Goal: Check status: Check status

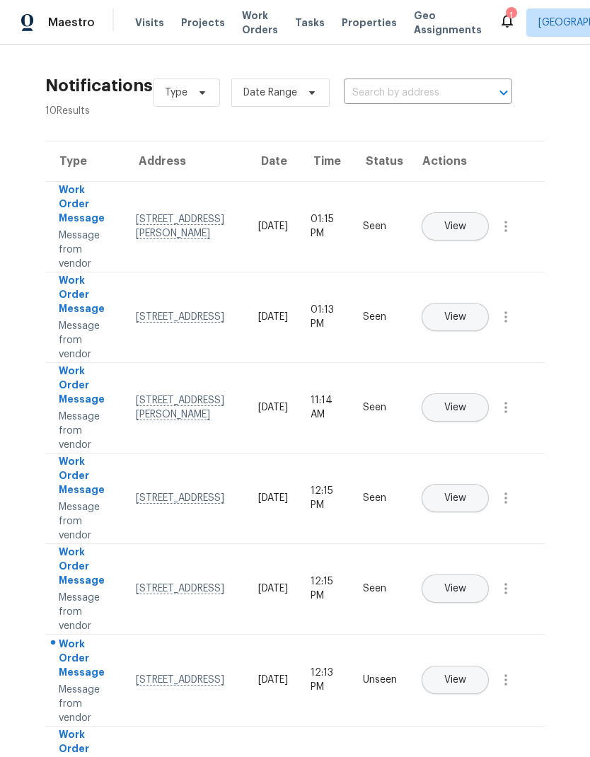
click at [149, 24] on span "Visits" at bounding box center [149, 23] width 29 height 14
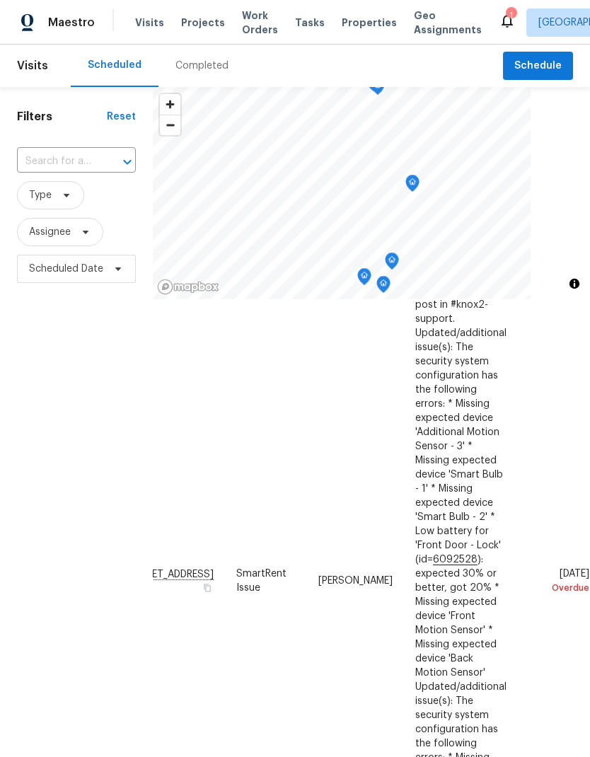
scroll to position [225, 66]
